Goal: Task Accomplishment & Management: Complete application form

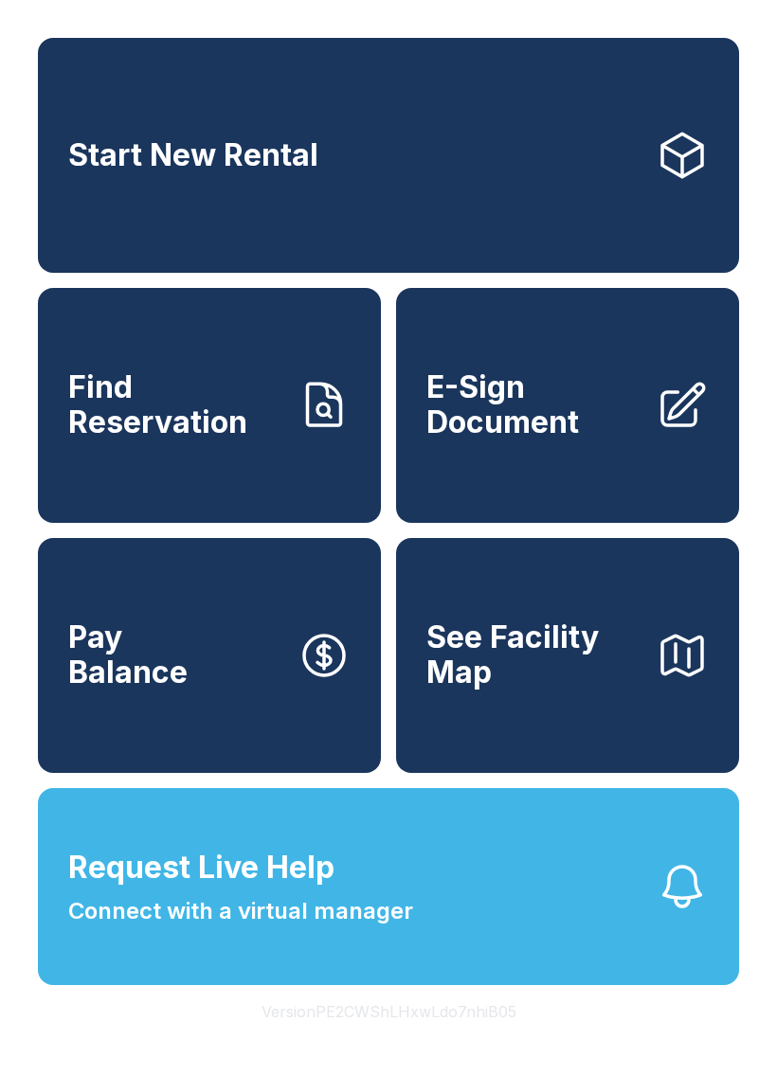
click at [177, 890] on span "Request Live Help" at bounding box center [201, 867] width 266 height 45
click at [231, 436] on span "Find Reservation" at bounding box center [175, 404] width 214 height 69
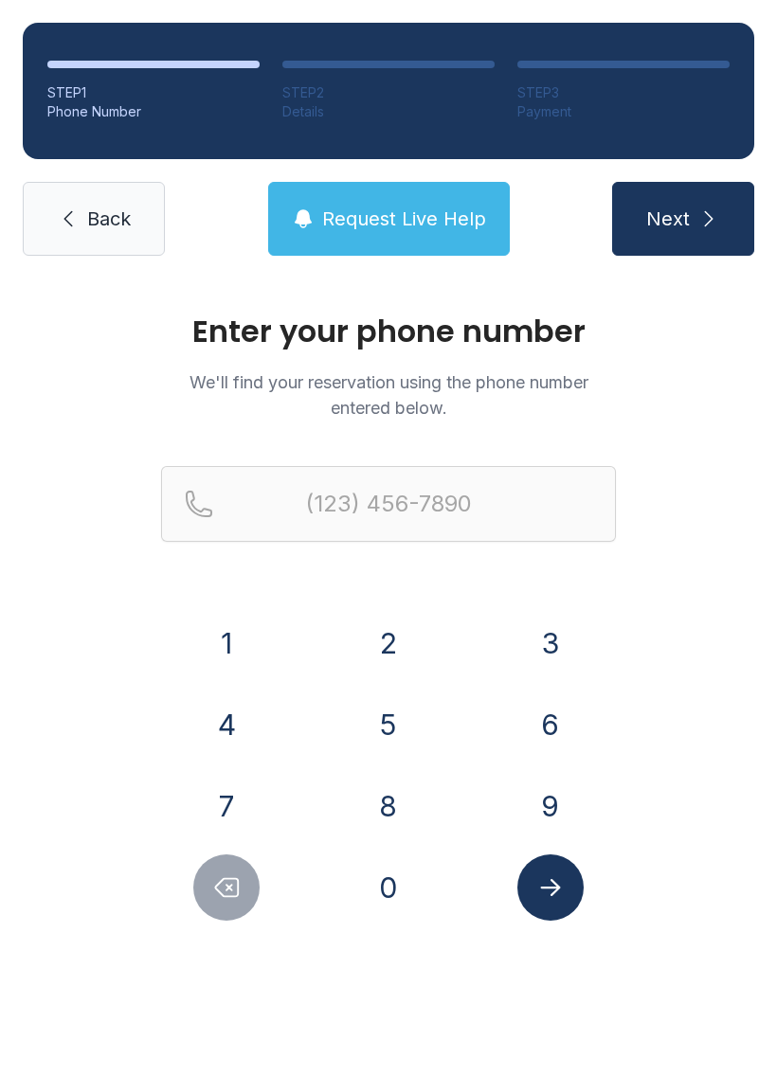
click at [228, 723] on button "4" at bounding box center [226, 724] width 66 height 66
click at [237, 641] on button "1" at bounding box center [226, 643] width 66 height 66
click at [224, 722] on button "4" at bounding box center [226, 724] width 66 height 66
click at [549, 651] on button "3" at bounding box center [550, 643] width 66 height 66
click at [401, 893] on button "0" at bounding box center [388, 887] width 66 height 66
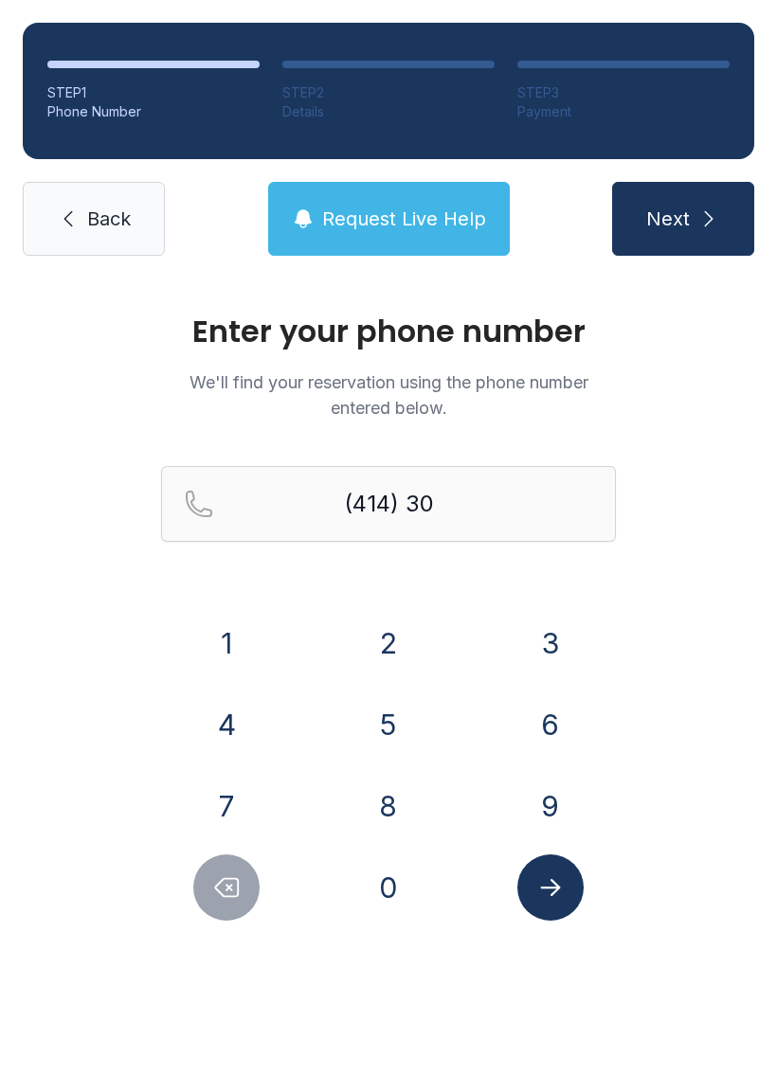
click at [212, 720] on button "4" at bounding box center [226, 724] width 66 height 66
click at [555, 803] on button "9" at bounding box center [550, 806] width 66 height 66
click at [229, 624] on button "1" at bounding box center [226, 643] width 66 height 66
click at [234, 723] on button "4" at bounding box center [226, 724] width 66 height 66
click at [389, 890] on button "0" at bounding box center [388, 887] width 66 height 66
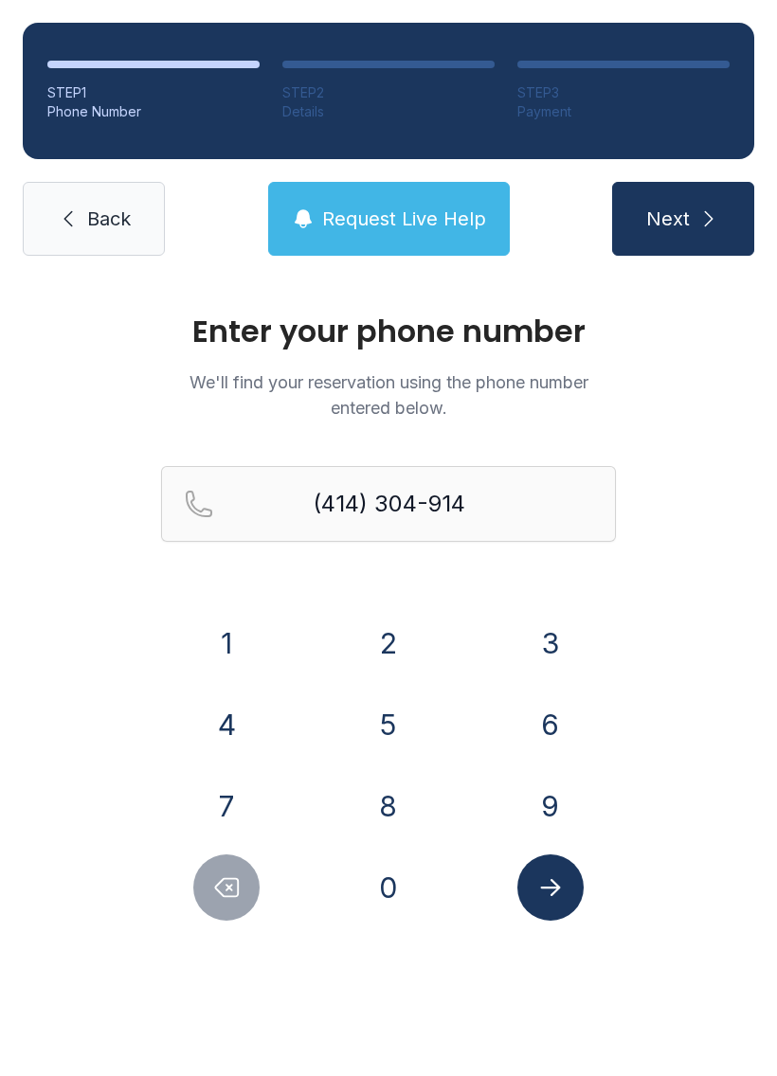
type input "[PHONE_NUMBER]"
click at [561, 888] on icon "Submit lookup form" at bounding box center [550, 887] width 28 height 28
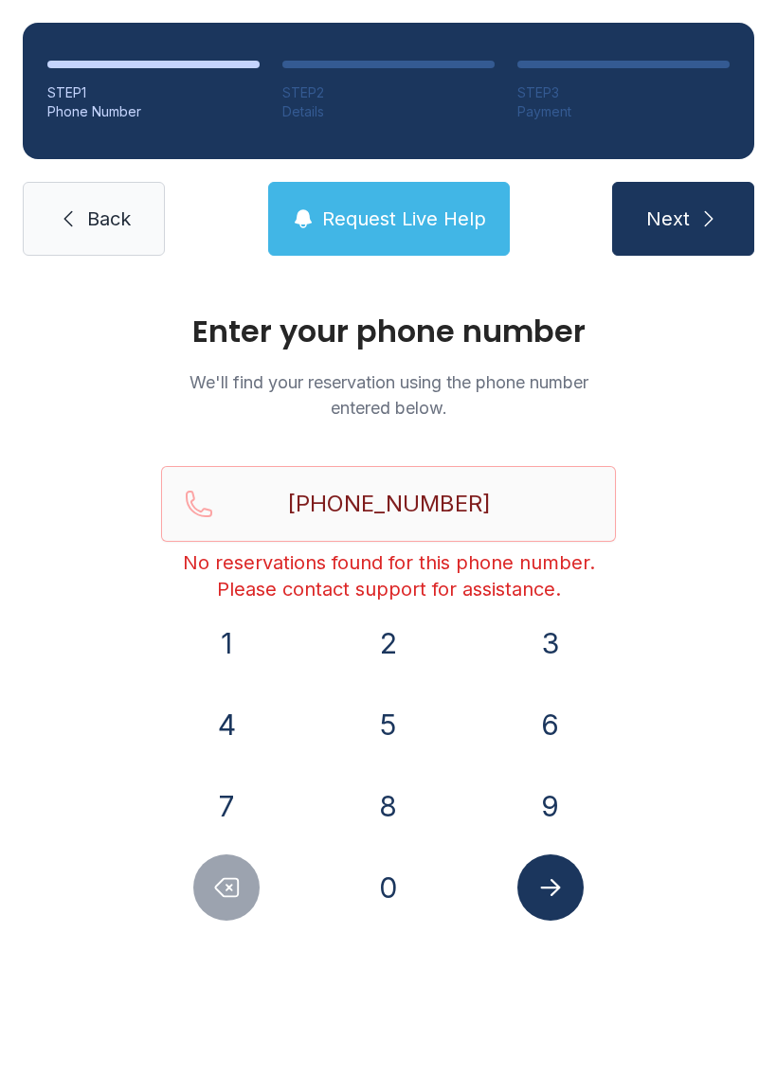
click at [729, 533] on div "Enter your phone number We'll find your reservation using the phone number ente…" at bounding box center [388, 637] width 777 height 718
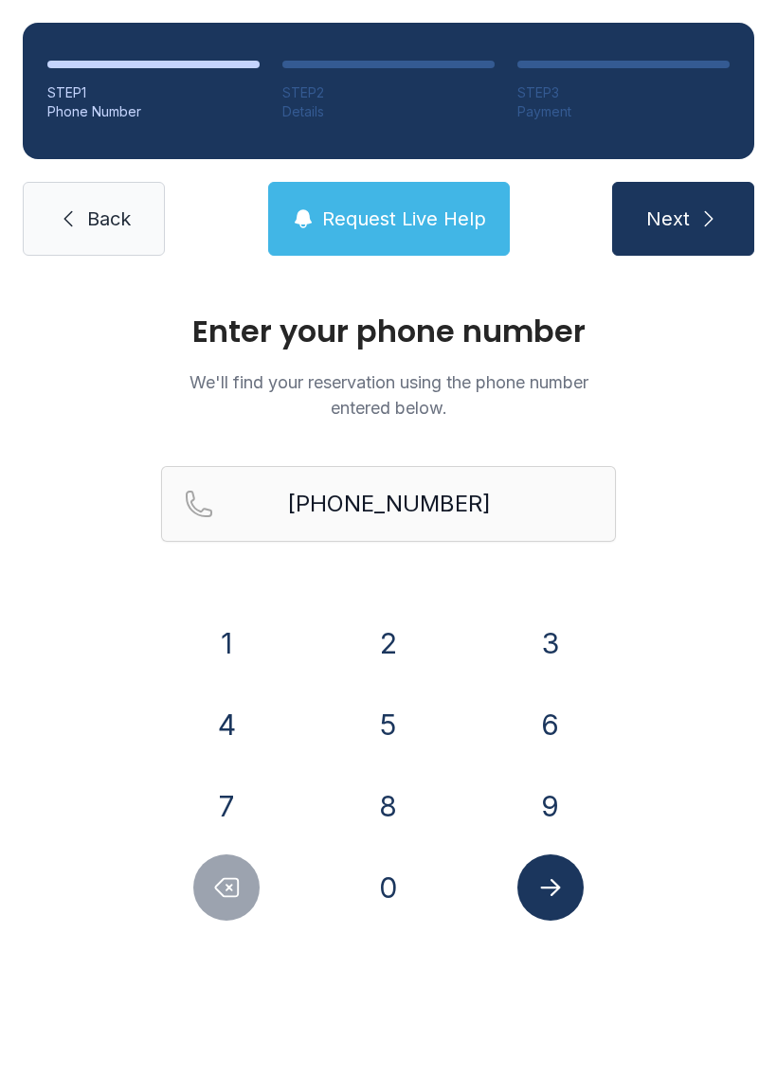
click at [559, 873] on icon "Submit lookup form" at bounding box center [550, 887] width 28 height 28
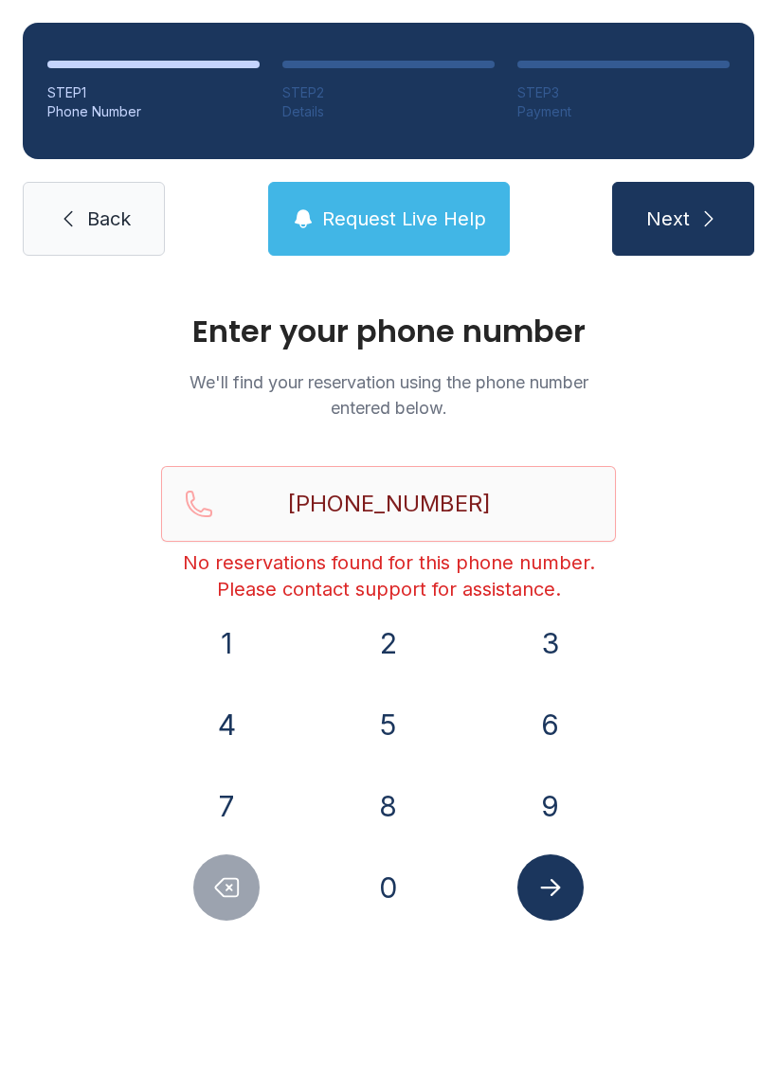
click at [716, 222] on icon "submit" at bounding box center [708, 218] width 23 height 23
click at [695, 216] on button "Next" at bounding box center [683, 219] width 142 height 74
click at [81, 211] on link "Back" at bounding box center [94, 219] width 142 height 74
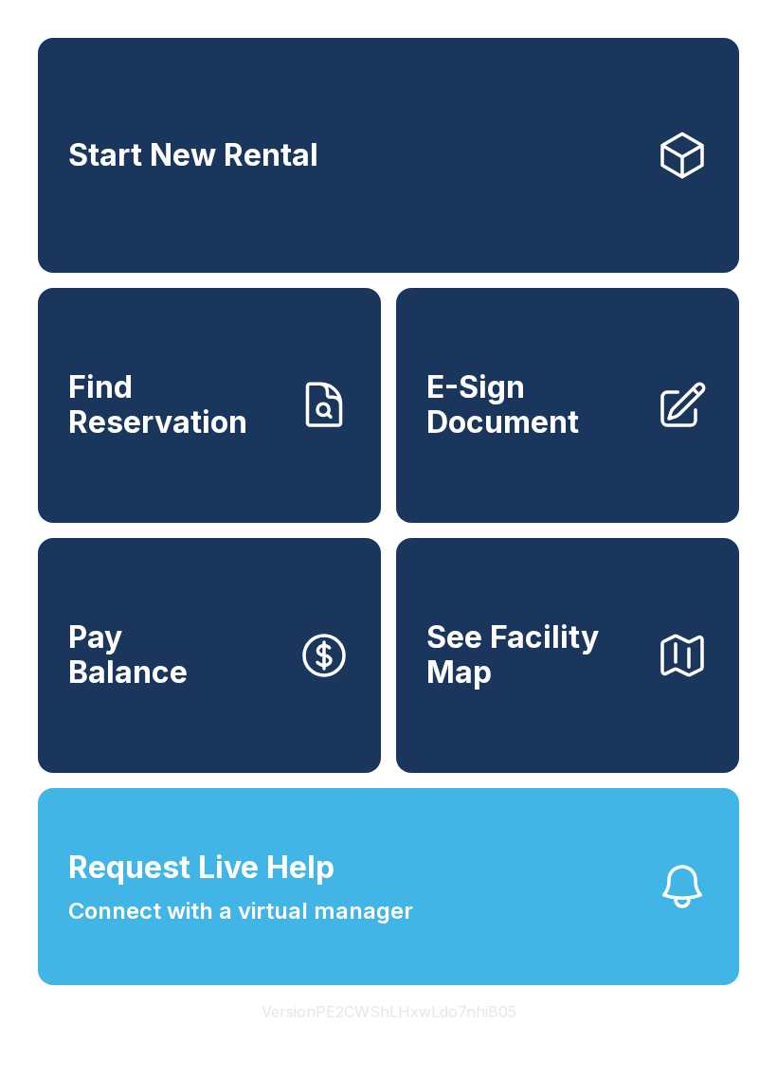
click at [259, 426] on span "Find Reservation" at bounding box center [175, 404] width 214 height 69
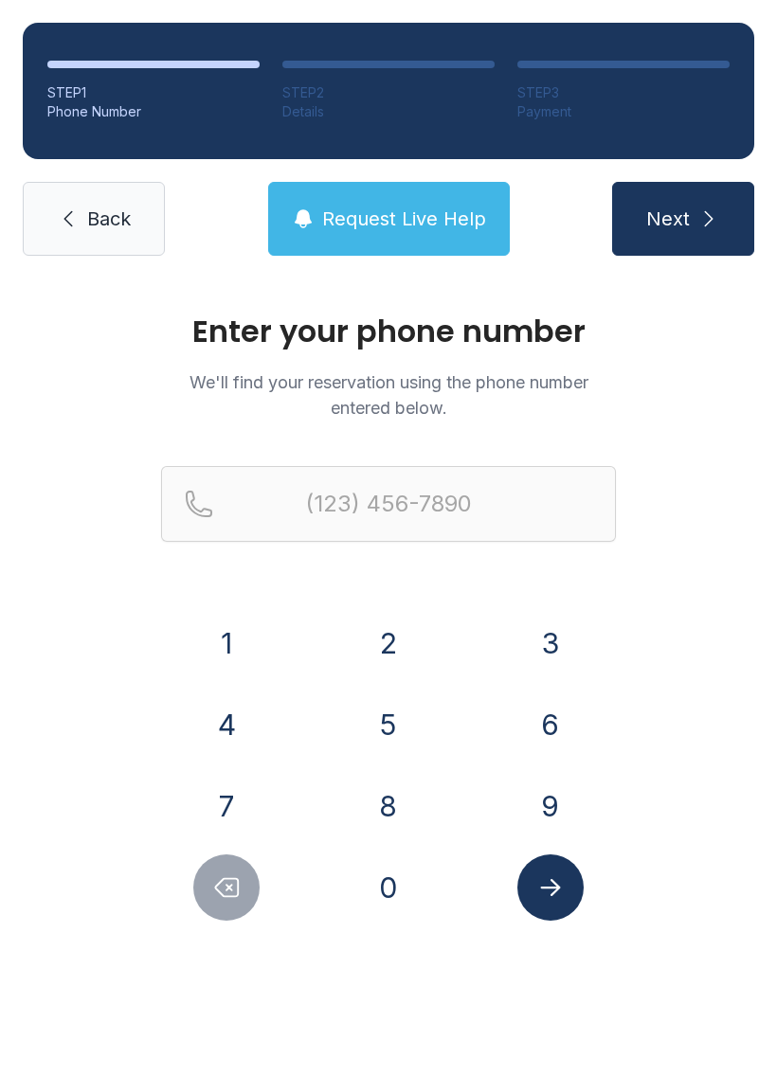
click at [232, 713] on button "4" at bounding box center [226, 724] width 66 height 66
click at [234, 638] on button "1" at bounding box center [226, 643] width 66 height 66
click at [223, 713] on button "4" at bounding box center [226, 724] width 66 height 66
click at [564, 645] on button "3" at bounding box center [550, 643] width 66 height 66
click at [400, 900] on button "0" at bounding box center [388, 887] width 66 height 66
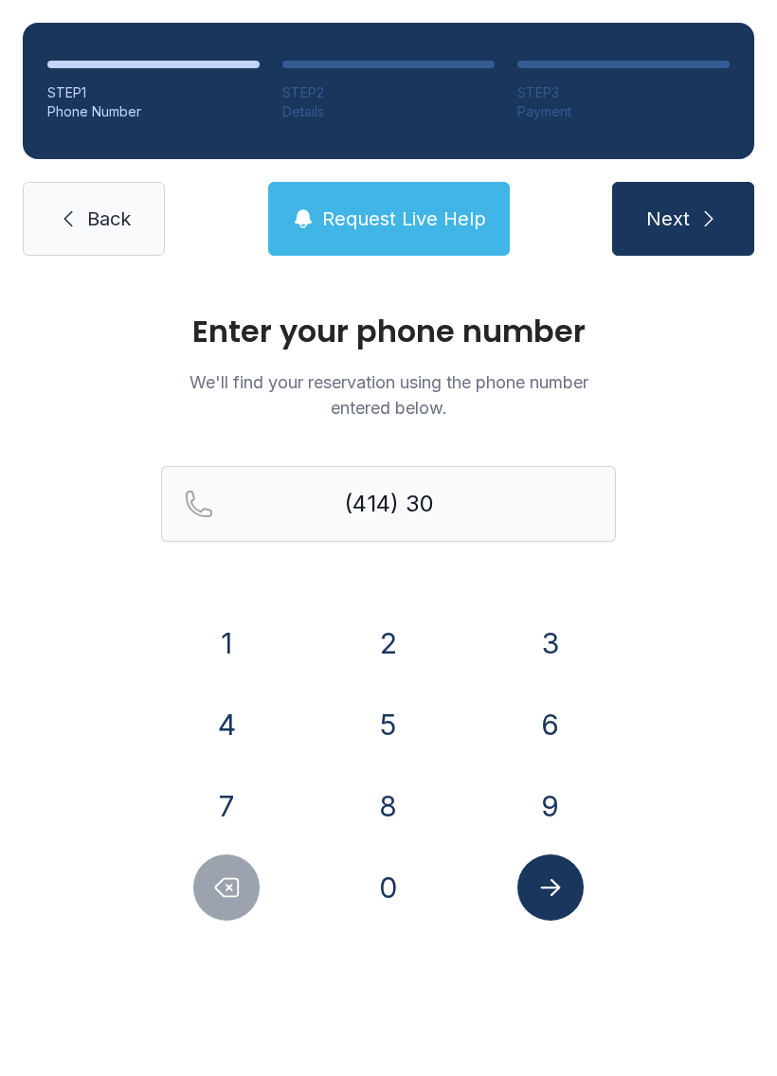
click at [230, 730] on button "4" at bounding box center [226, 724] width 66 height 66
click at [558, 810] on button "9" at bounding box center [550, 806] width 66 height 66
click at [222, 636] on button "1" at bounding box center [226, 643] width 66 height 66
click at [225, 717] on button "4" at bounding box center [226, 724] width 66 height 66
click at [401, 882] on button "0" at bounding box center [388, 887] width 66 height 66
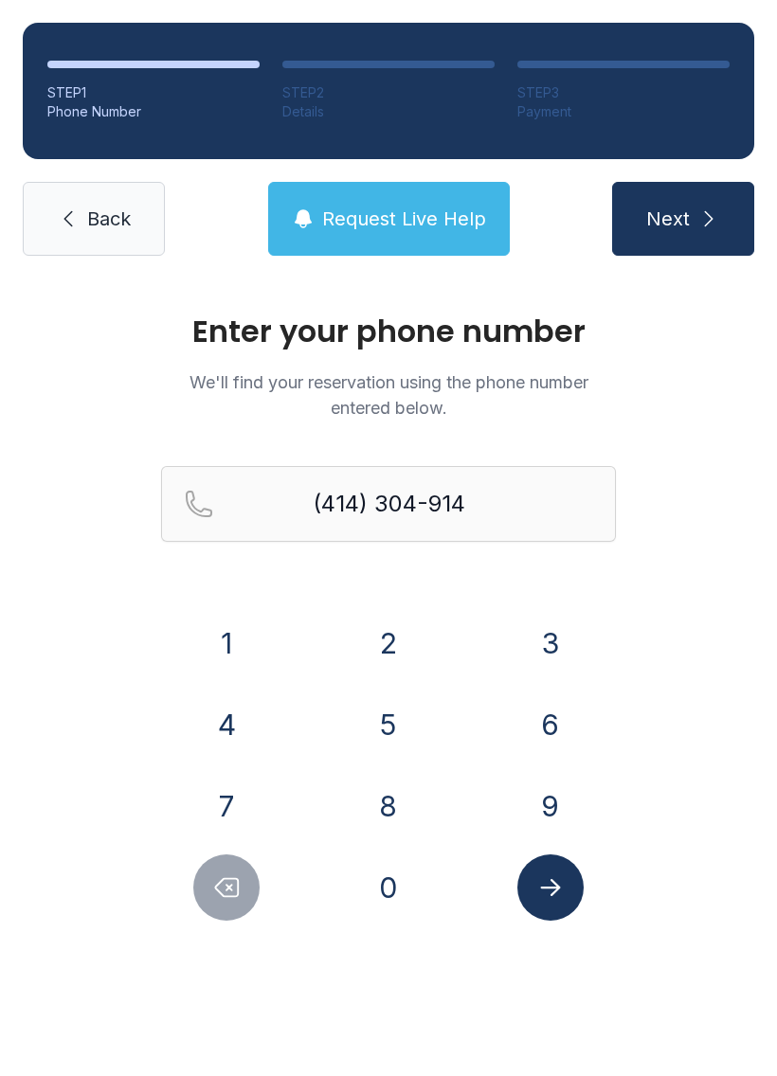
type input "[PHONE_NUMBER]"
click at [563, 874] on icon "Submit lookup form" at bounding box center [550, 887] width 28 height 28
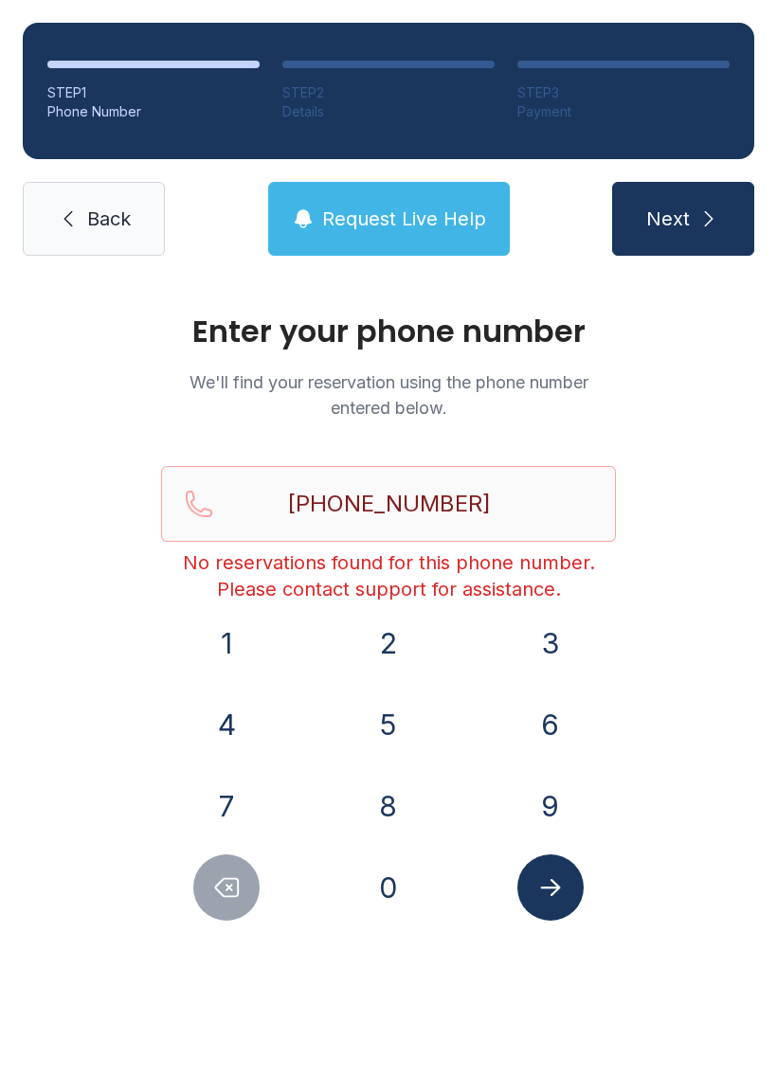
click at [721, 203] on button "Next" at bounding box center [683, 219] width 142 height 74
click at [92, 226] on span "Back" at bounding box center [109, 219] width 44 height 27
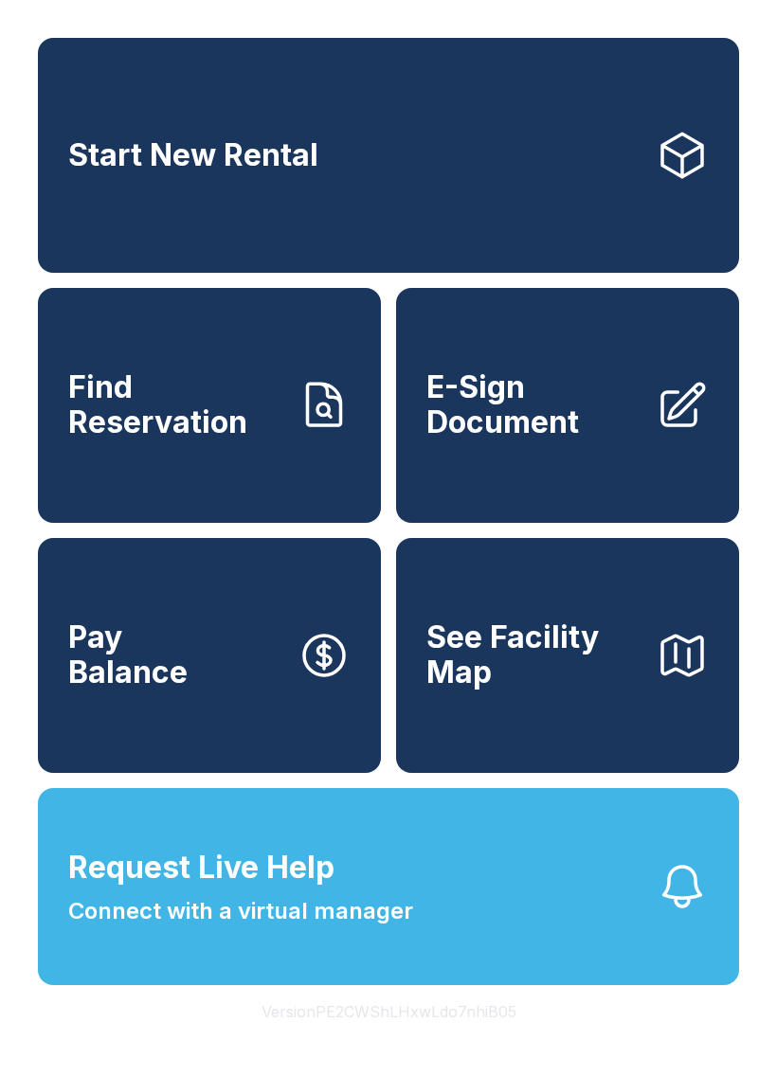
click at [578, 426] on span "E-Sign Document" at bounding box center [533, 404] width 214 height 69
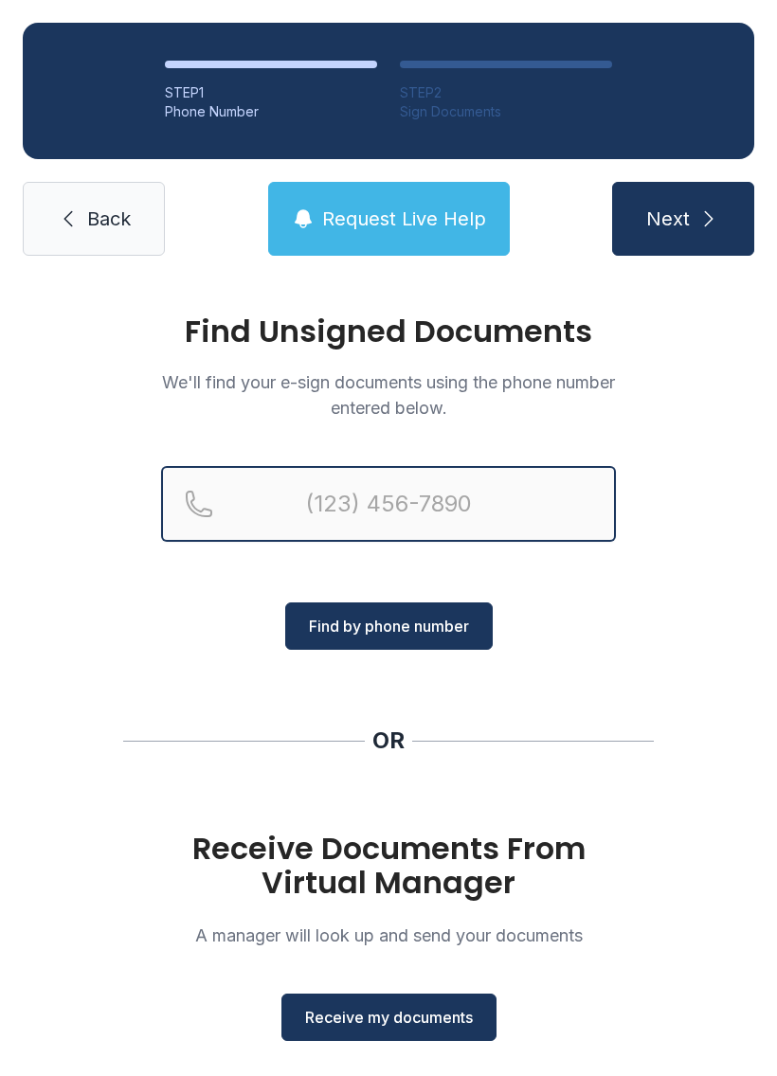
click at [348, 486] on input "Reservation phone number" at bounding box center [388, 504] width 455 height 76
type input "[PHONE_NUMBER]"
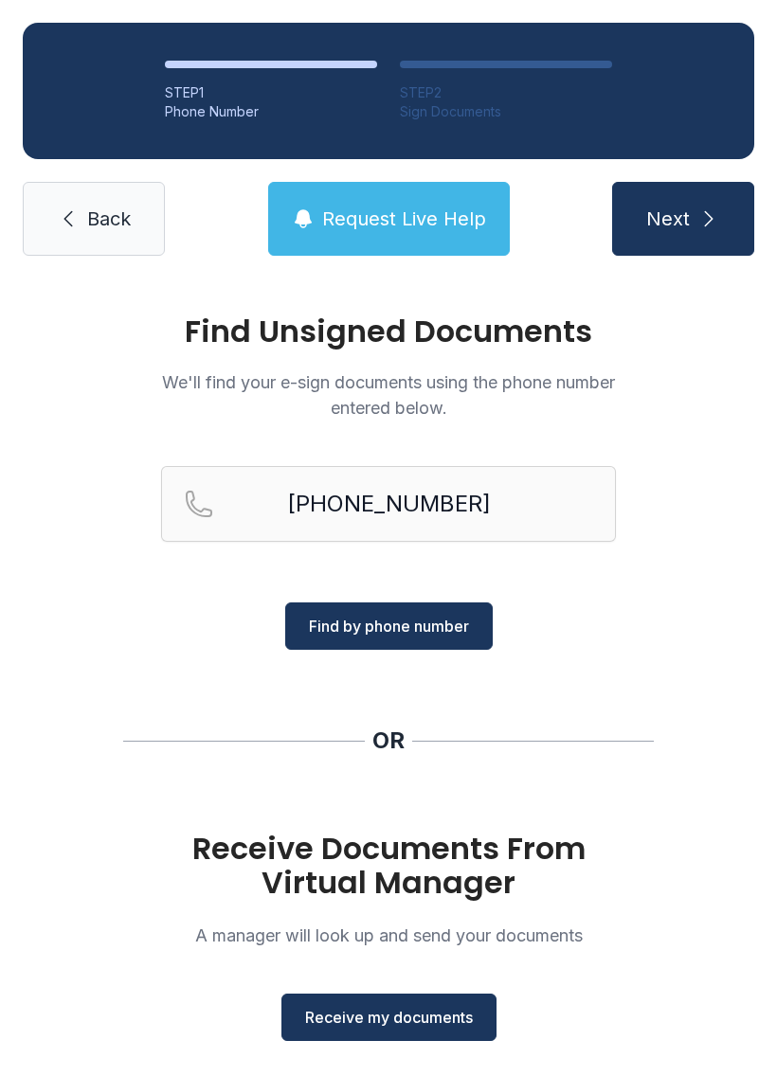
click at [407, 618] on span "Find by phone number" at bounding box center [389, 626] width 160 height 23
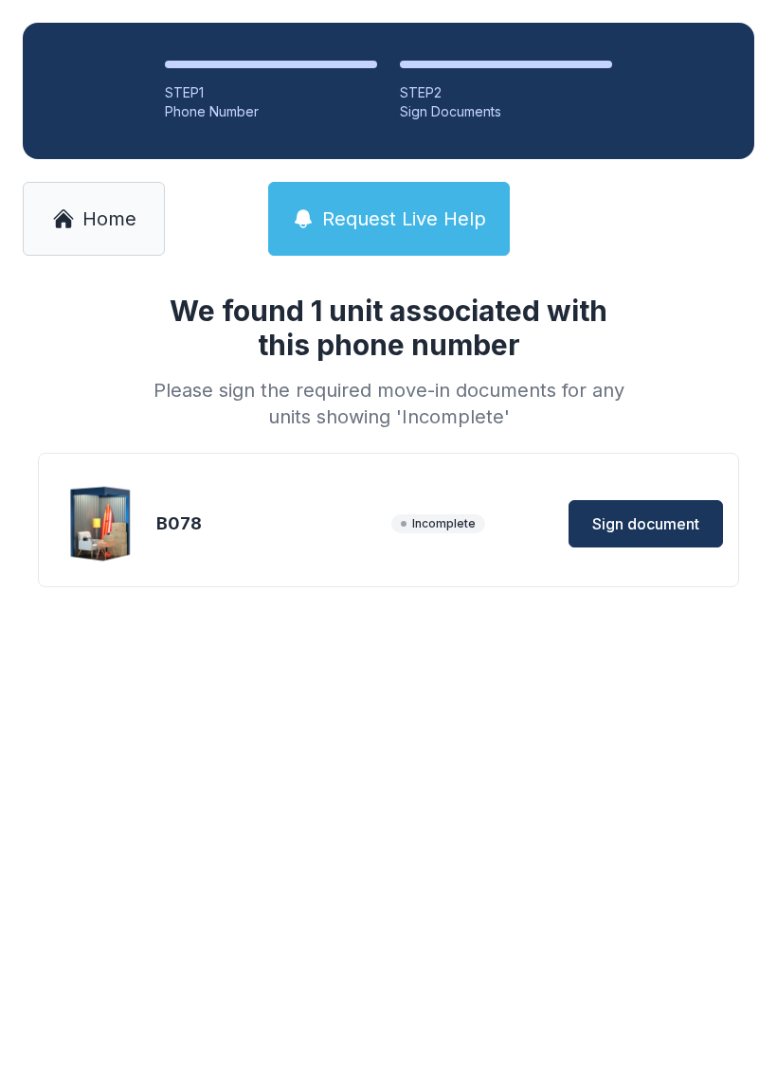
click at [662, 513] on span "Sign document" at bounding box center [645, 523] width 107 height 23
